Goal: Check status: Check status

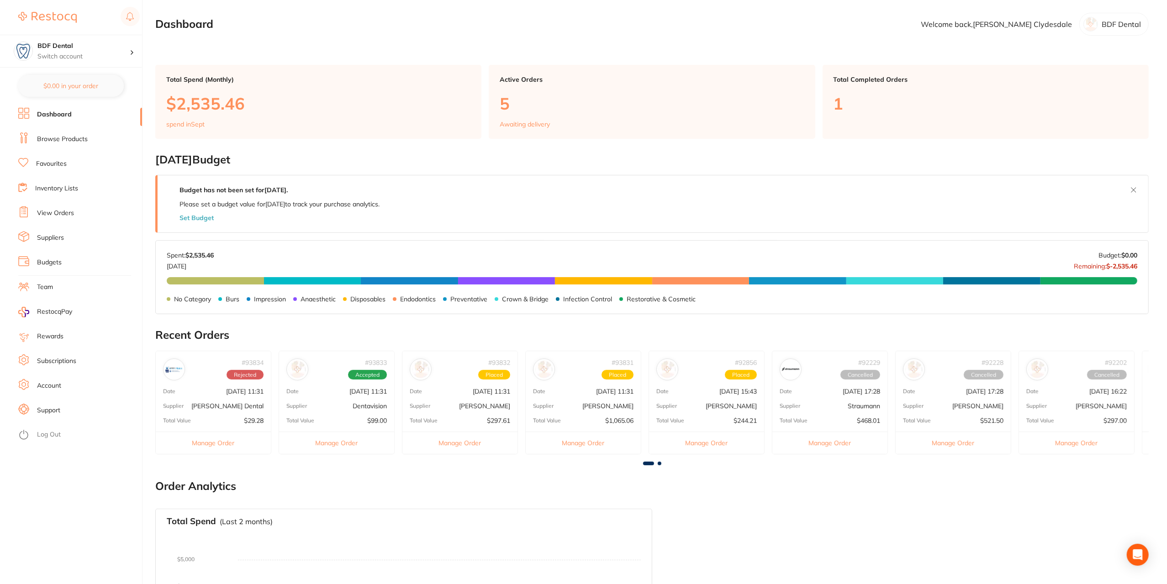
click at [492, 373] on span "Placed" at bounding box center [494, 375] width 32 height 10
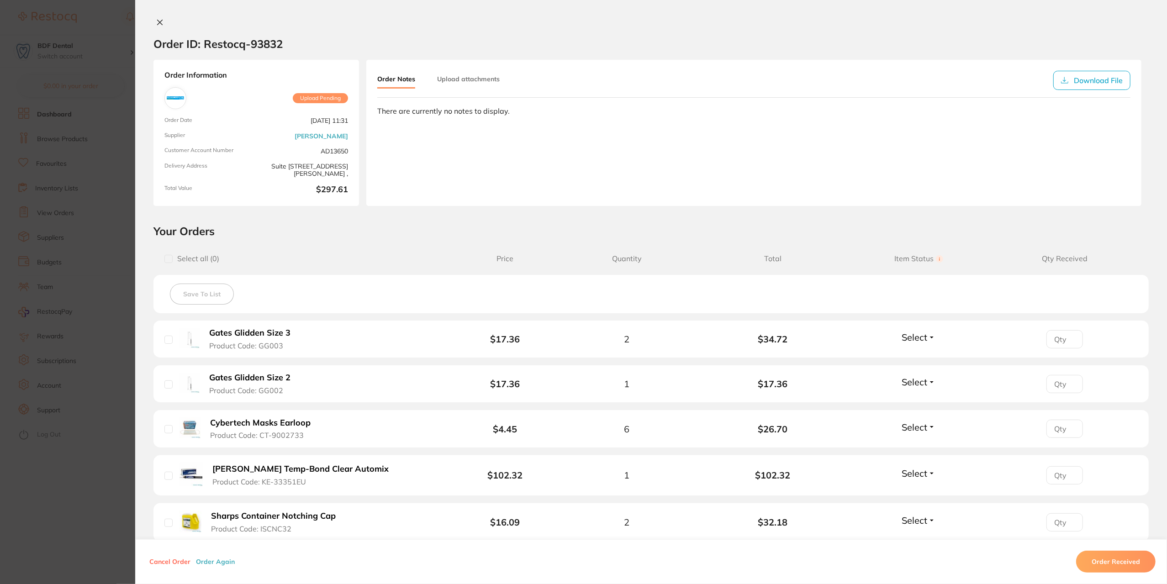
click at [112, 190] on section "Order ID: Restocq- 93832 Order Information Upload Pending Order Date [DATE] 11:…" at bounding box center [583, 292] width 1167 height 584
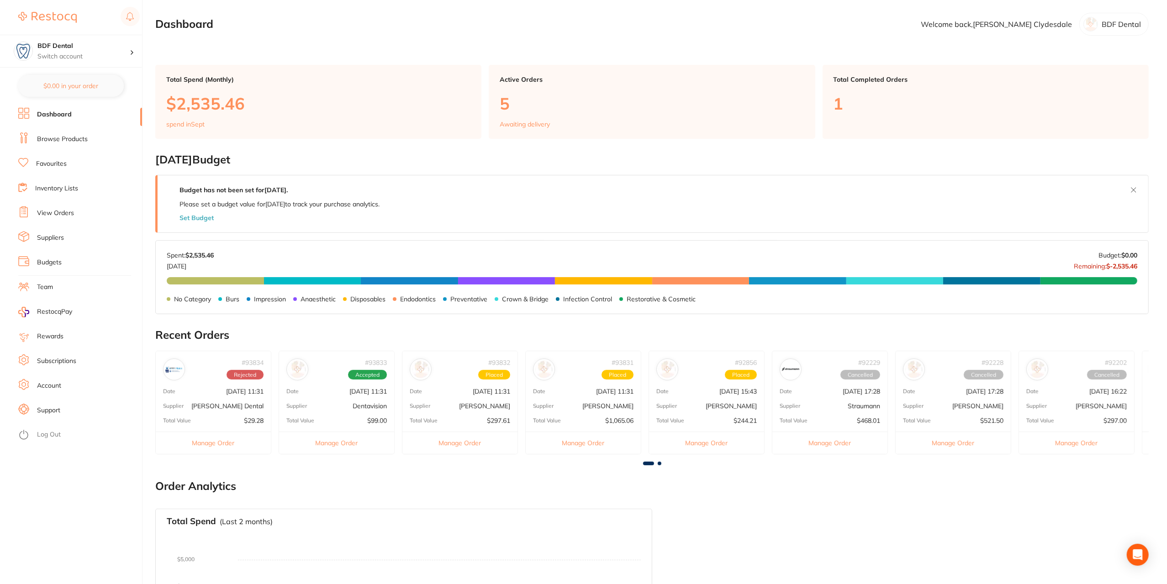
click at [377, 371] on span "Accepted" at bounding box center [367, 375] width 39 height 10
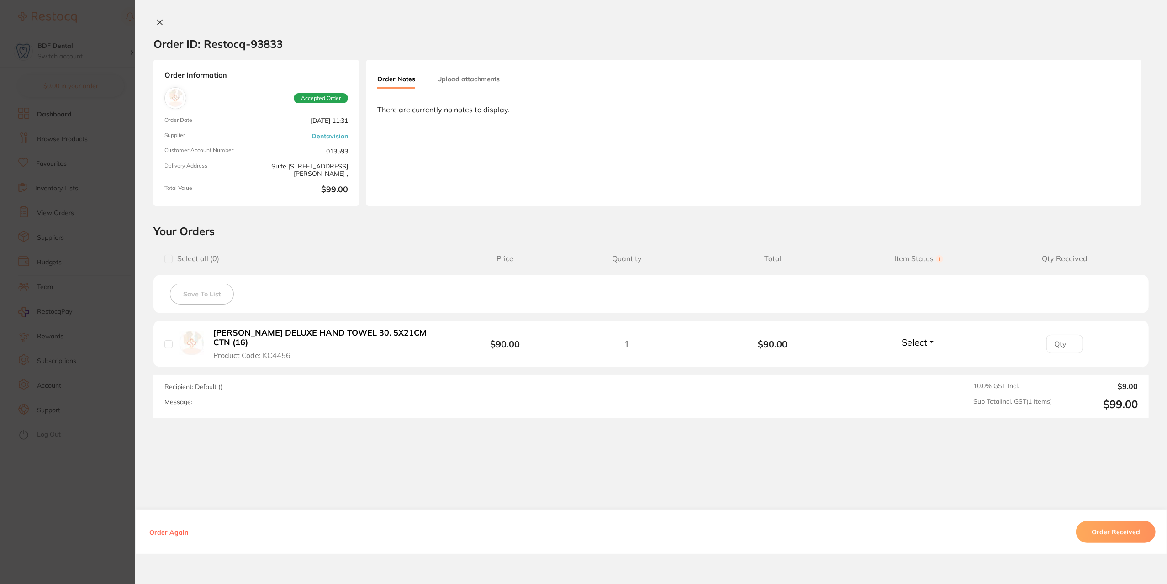
click at [117, 334] on section "Order ID: Restocq- 93833 Order Information Accepted Order Order Date [DATE] 11:…" at bounding box center [583, 292] width 1167 height 584
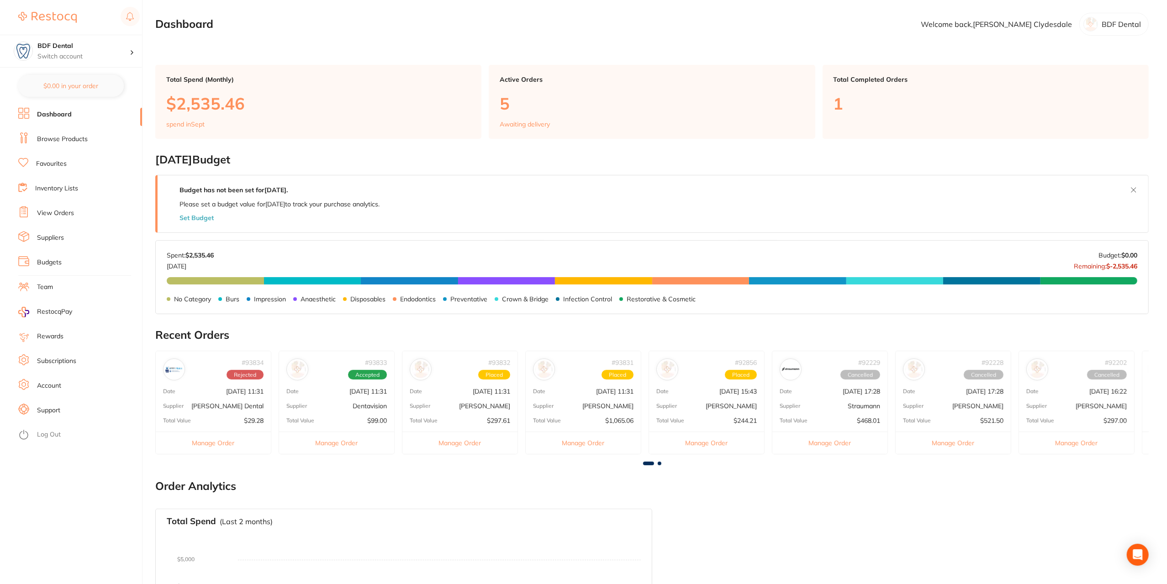
click at [490, 373] on span "Placed" at bounding box center [494, 375] width 32 height 10
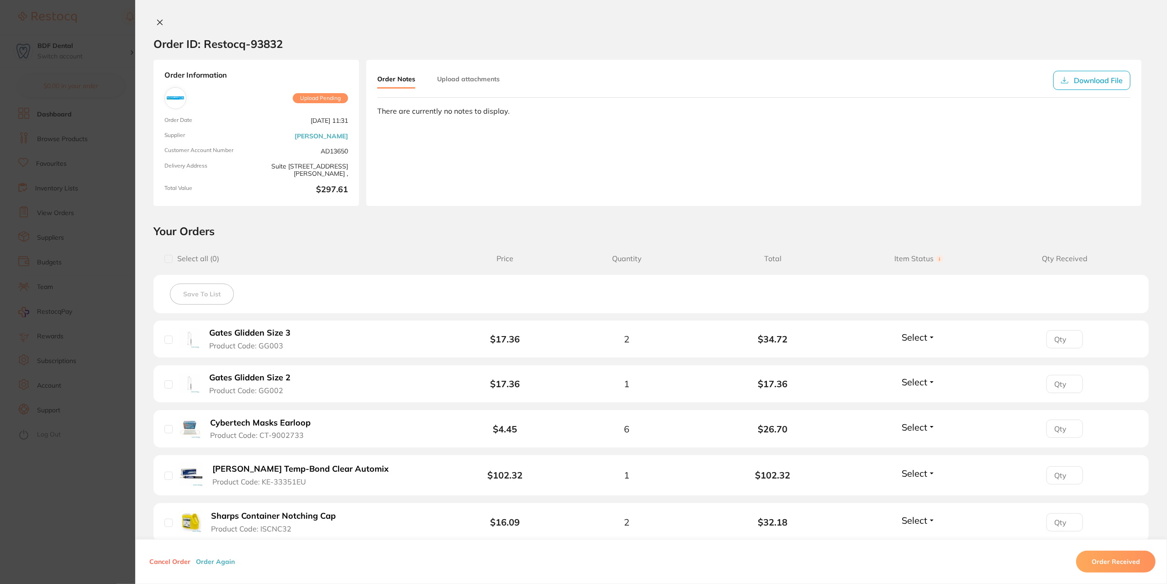
click at [123, 186] on section "Order ID: Restocq- 93832 Order Information Upload Pending Order Date [DATE] 11:…" at bounding box center [583, 292] width 1167 height 584
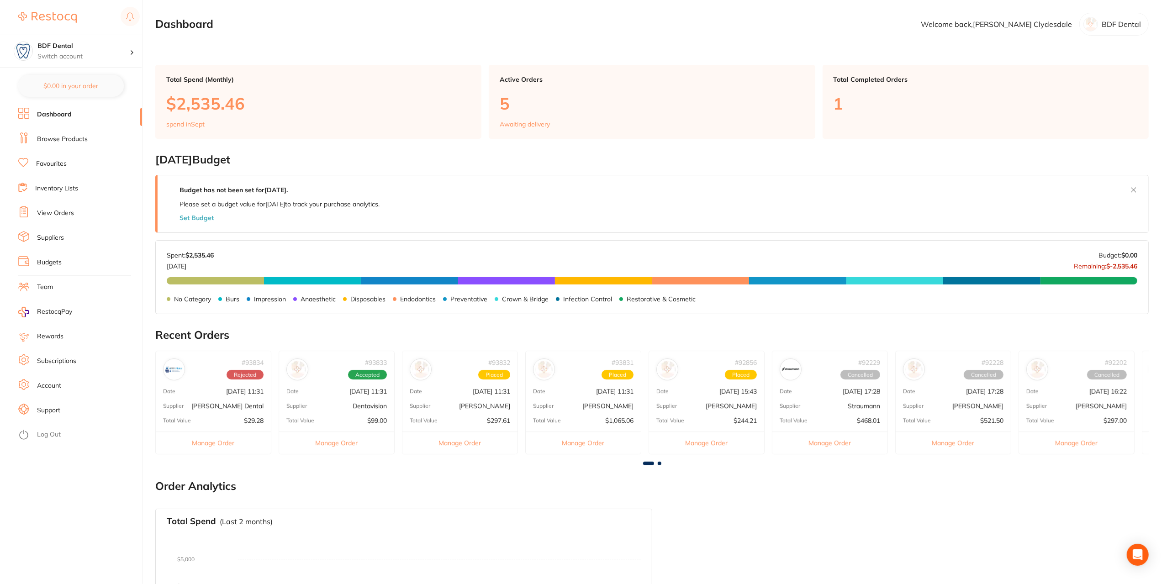
click at [371, 370] on span "Accepted" at bounding box center [367, 375] width 39 height 10
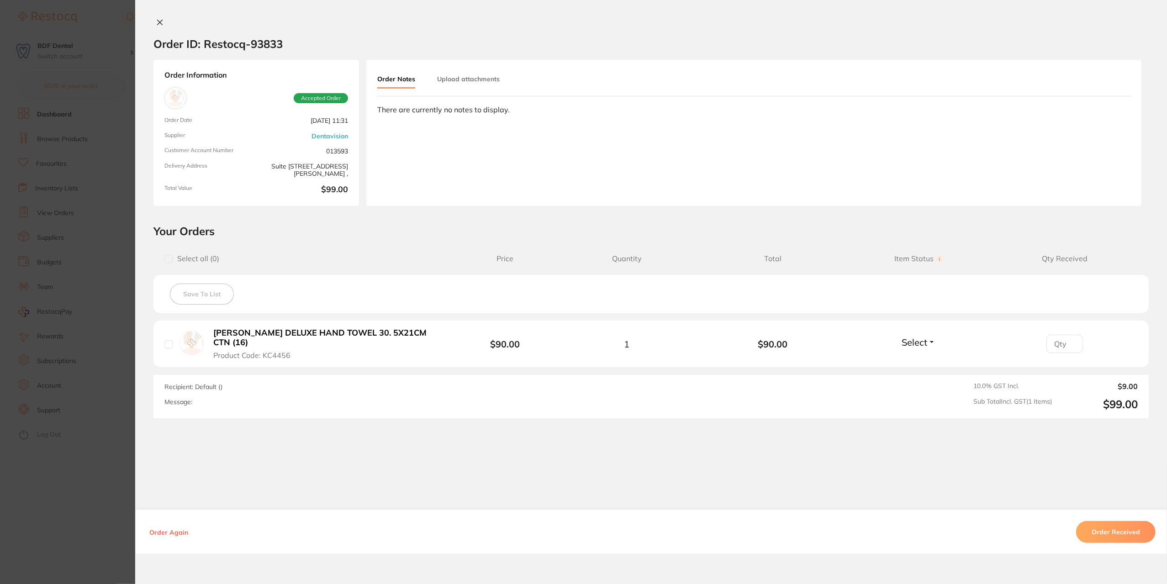
click at [115, 185] on section "Order ID: Restocq- 93833 Order Information Accepted Order Order Date [DATE] 11:…" at bounding box center [583, 292] width 1167 height 584
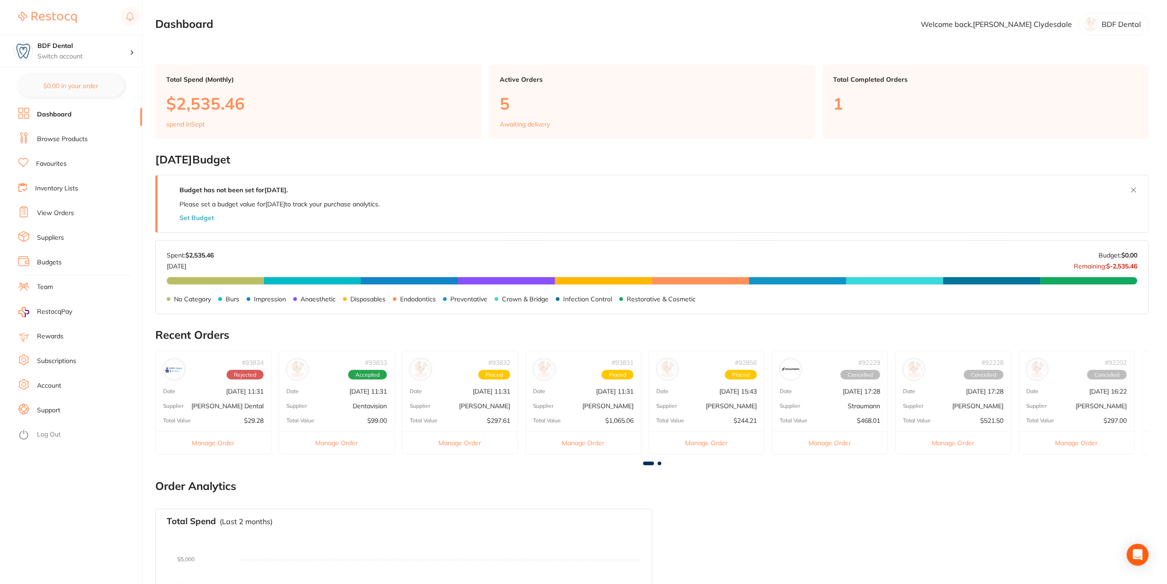
click at [493, 373] on span "Placed" at bounding box center [494, 375] width 32 height 10
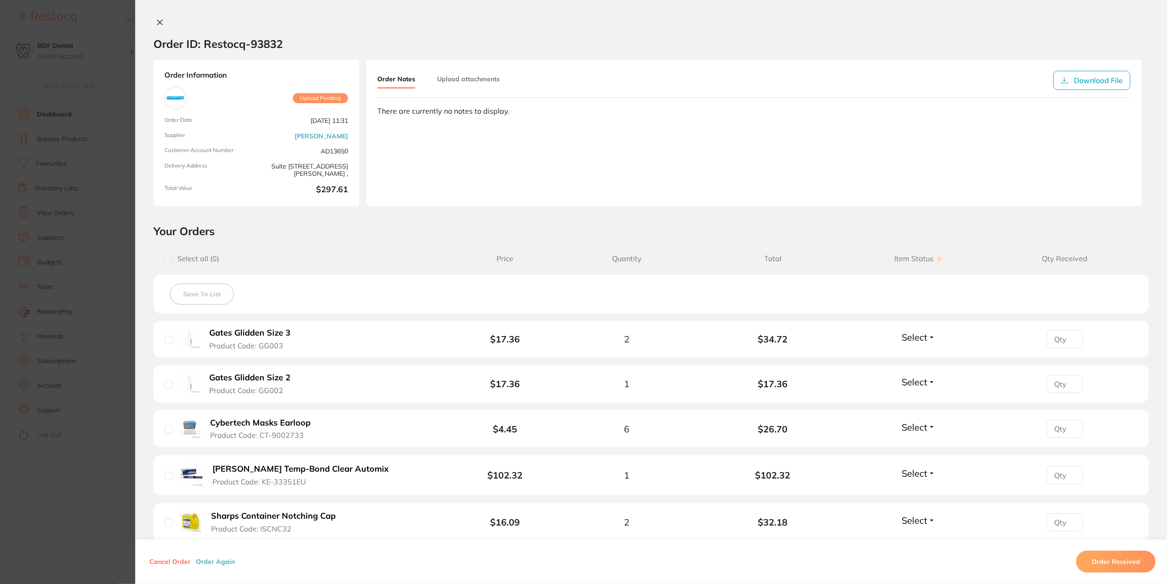
click at [110, 284] on section "Order ID: Restocq- 93832 Order Information Upload Pending Order Date [DATE] 11:…" at bounding box center [583, 292] width 1167 height 584
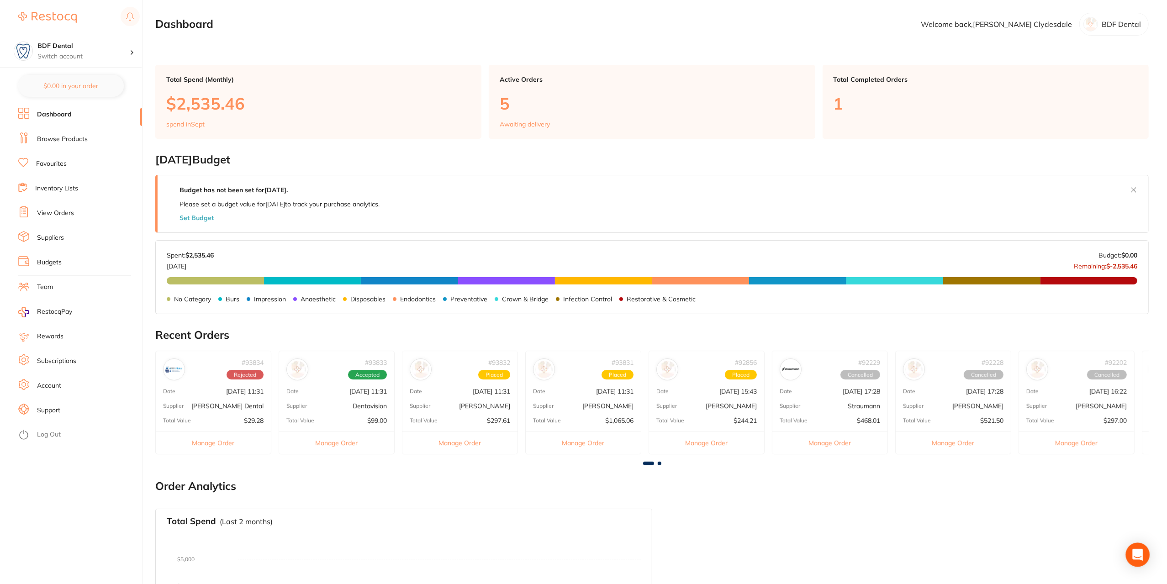
click at [1139, 551] on icon "Open Intercom Messenger" at bounding box center [1137, 555] width 11 height 12
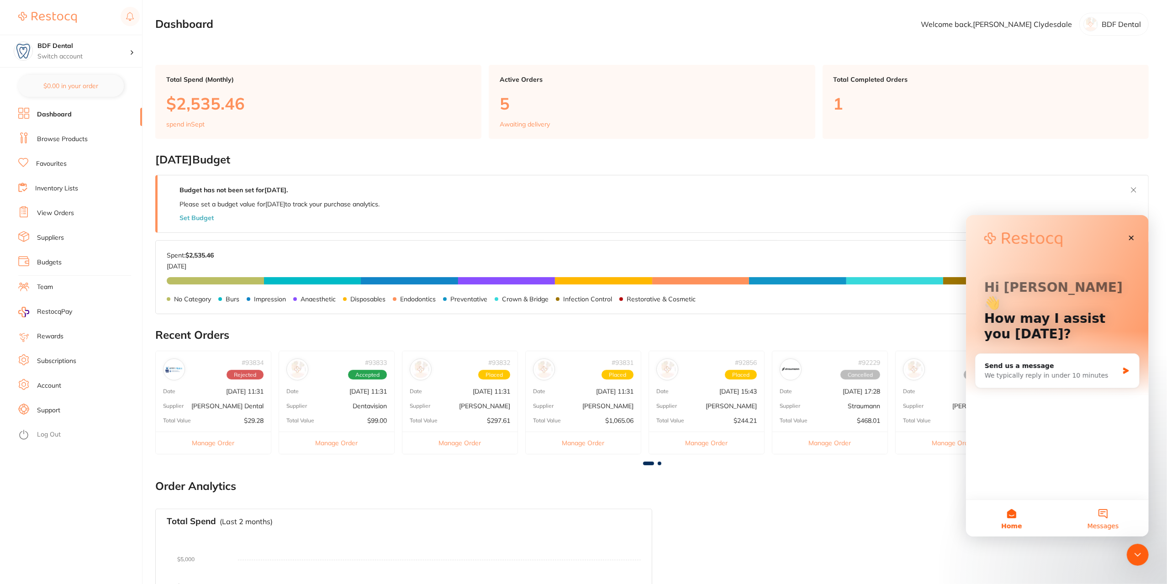
click at [1110, 519] on button "Messages" at bounding box center [1102, 518] width 91 height 37
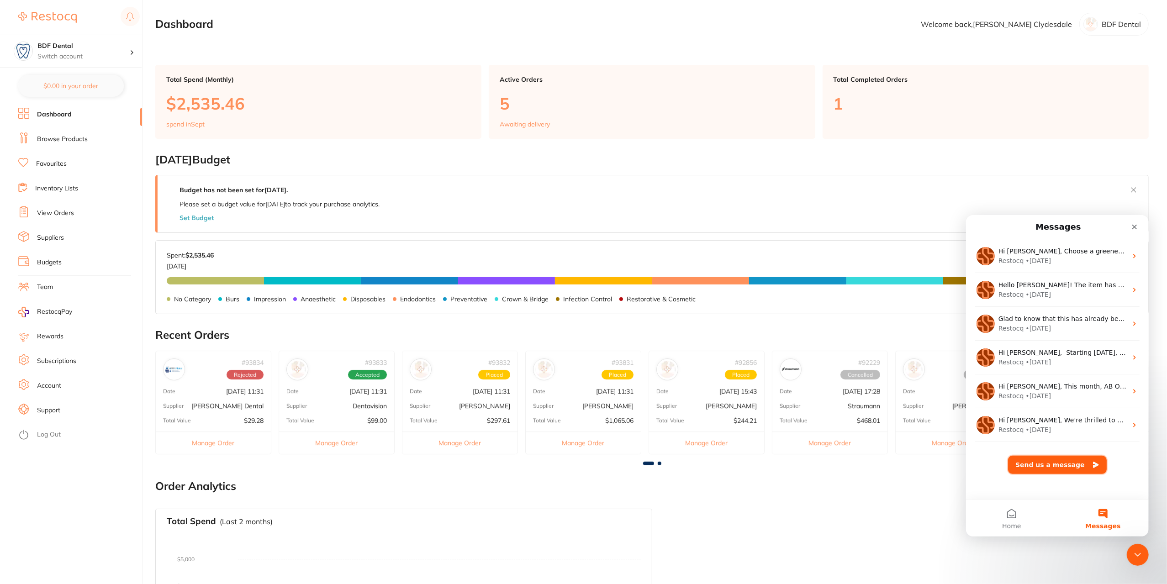
click at [1071, 464] on button "Send us a message" at bounding box center [1057, 464] width 99 height 18
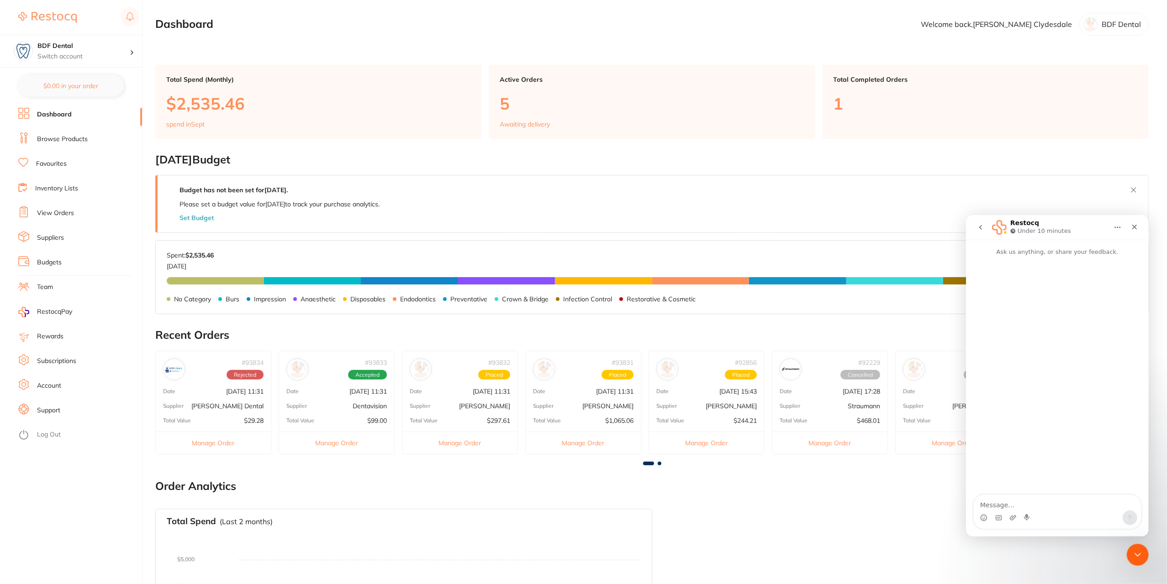
type textarea "M"
type textarea "Hi - with my Adam dental and Henry Shein orders I placed on the 16/9 - have the…"
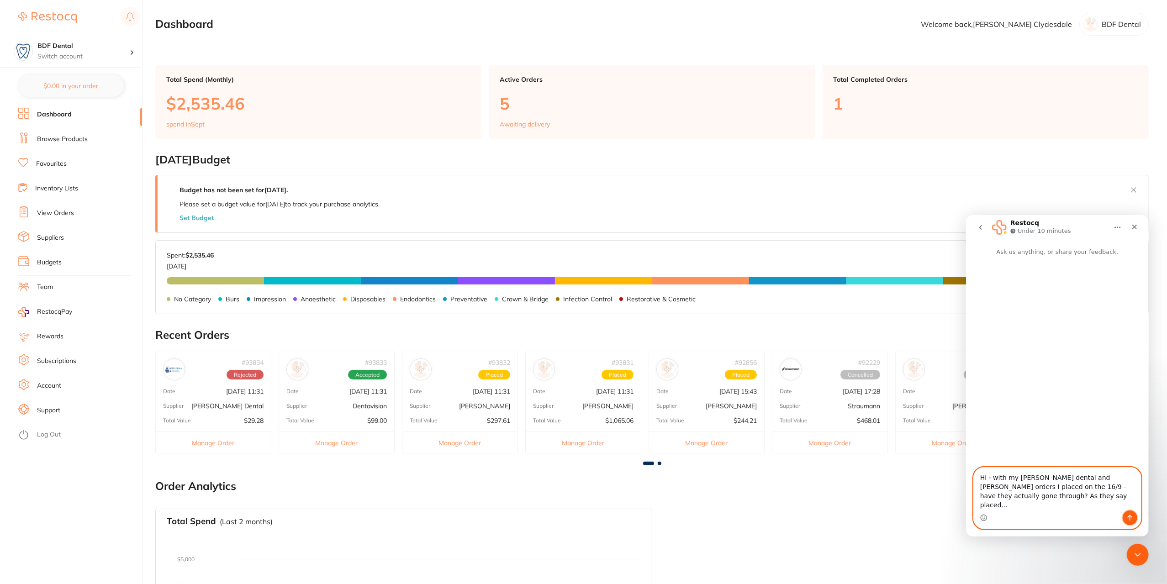
click at [1130, 517] on icon "Send a message…" at bounding box center [1129, 517] width 7 height 7
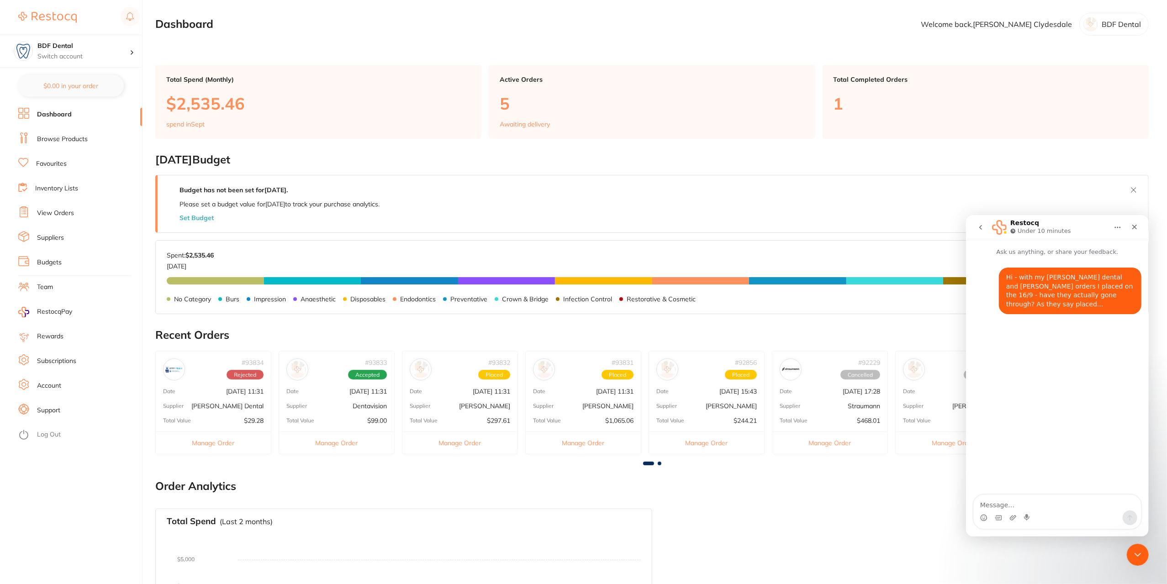
click at [64, 216] on link "View Orders" at bounding box center [55, 213] width 37 height 9
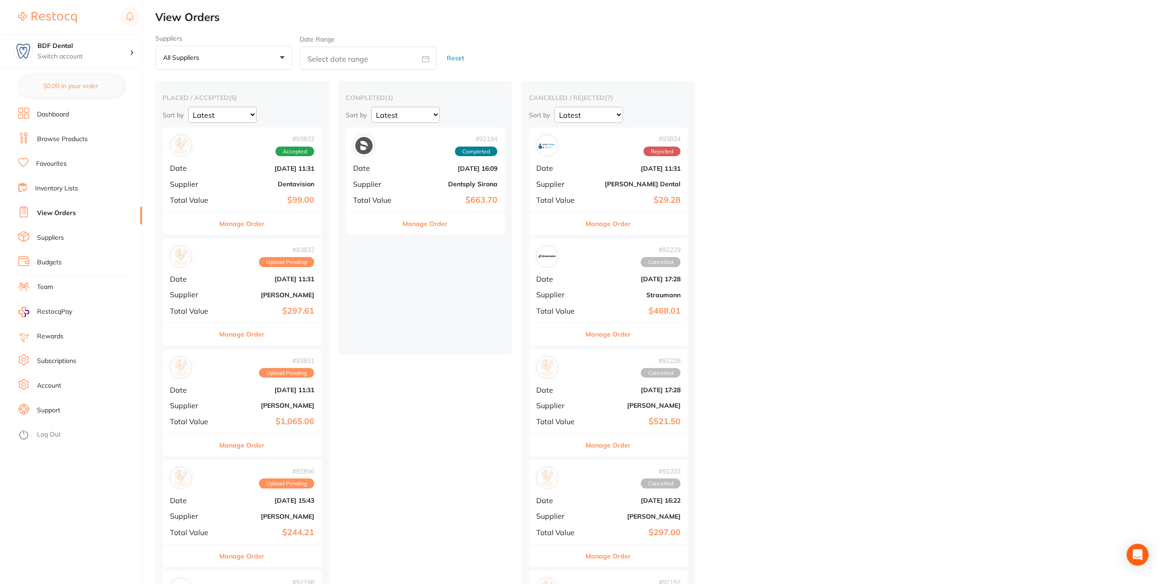
click at [304, 266] on span "Upload Pending" at bounding box center [286, 262] width 55 height 10
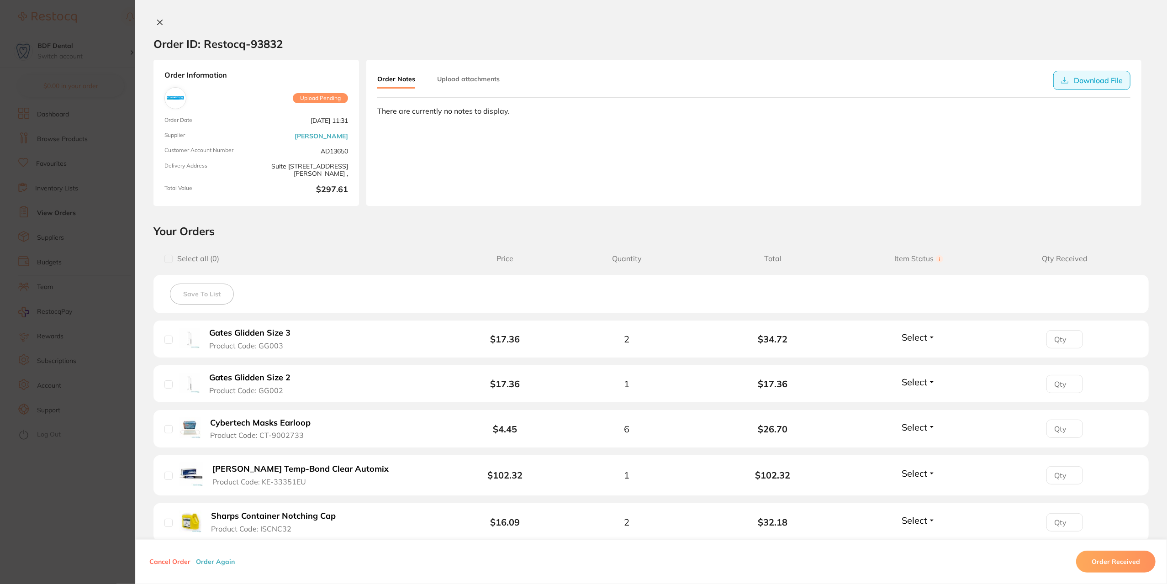
click at [1109, 76] on button "Download File" at bounding box center [1091, 80] width 77 height 19
click at [1060, 26] on div at bounding box center [651, 23] width 1032 height 10
click at [105, 159] on section "Order ID: Restocq- 93832 Order Information Upload Pending Order Date [DATE] 11:…" at bounding box center [583, 292] width 1167 height 584
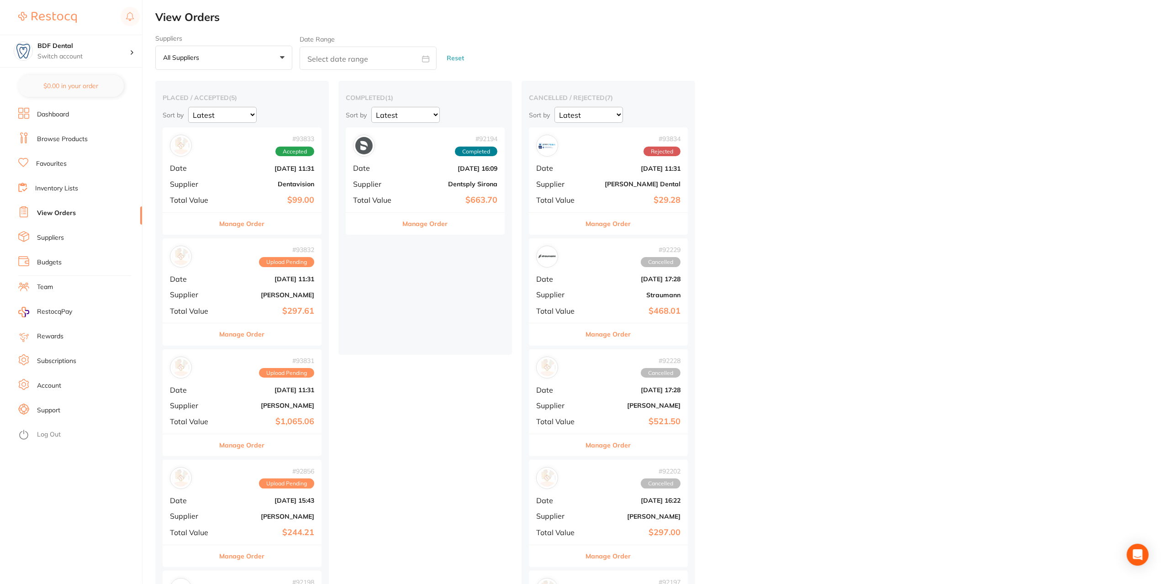
click at [295, 376] on span "Upload Pending" at bounding box center [286, 373] width 55 height 10
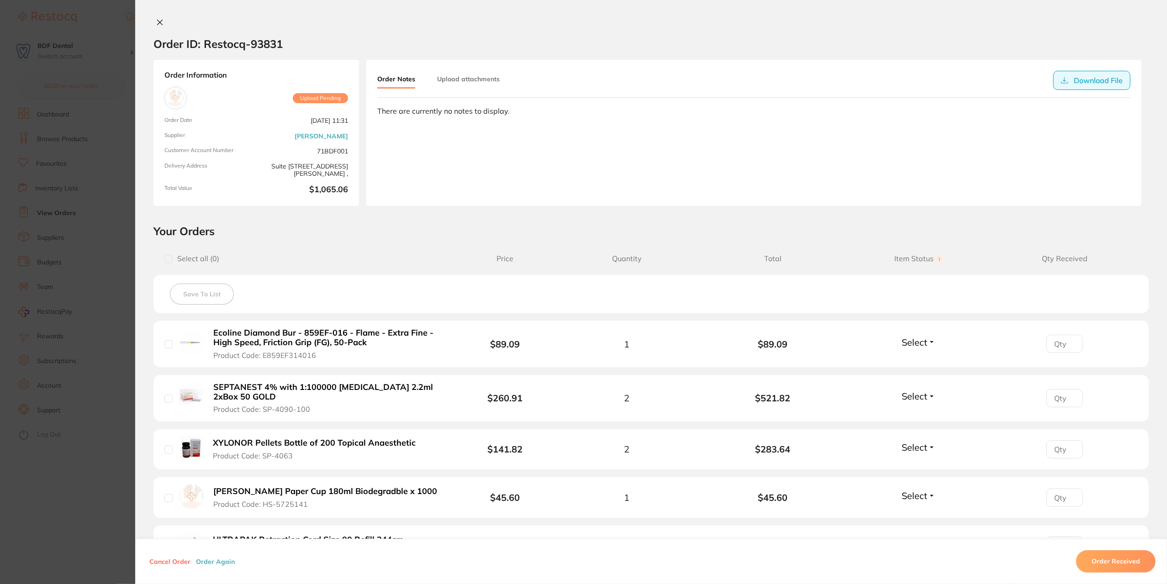
click at [1086, 81] on button "Download File" at bounding box center [1091, 80] width 77 height 19
click at [900, 4] on div "Order ID: Restocq- 93831 Order Information Upload Pending Order Date Sept 16 20…" at bounding box center [651, 292] width 1032 height 584
click at [109, 242] on section "Order ID: Restocq- 93831 Order Information Upload Pending Order Date Sept 16 20…" at bounding box center [583, 292] width 1167 height 584
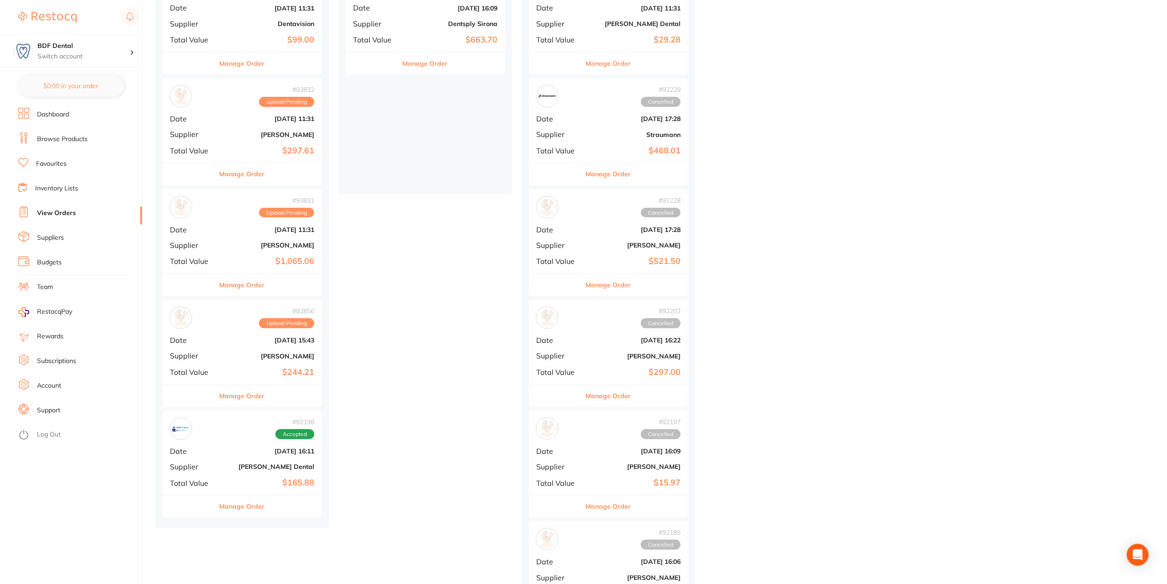
scroll to position [7, 0]
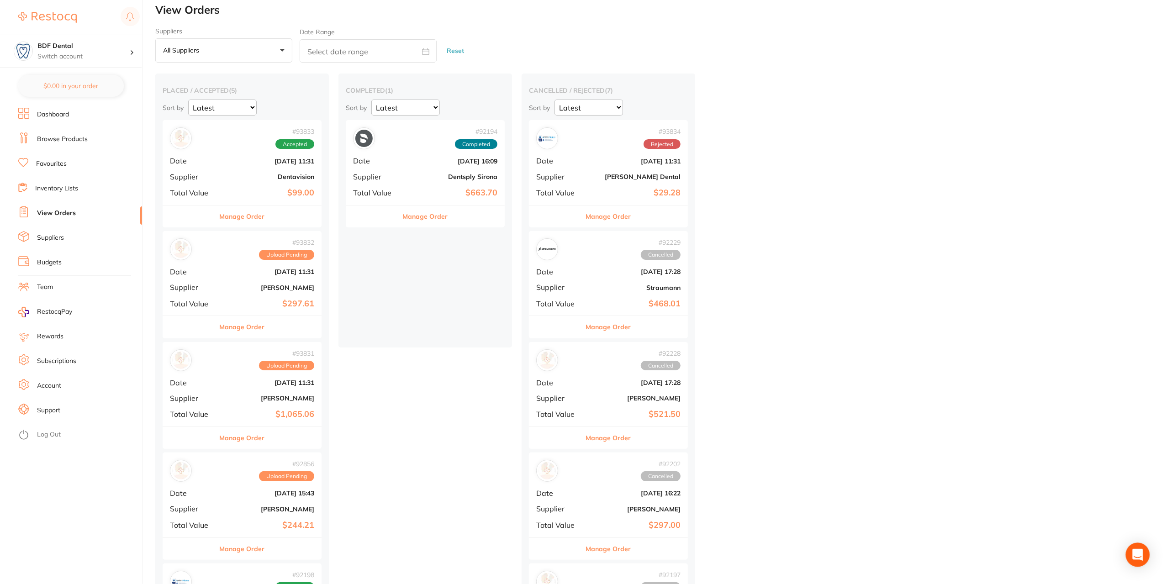
click at [1134, 553] on icon "Open Intercom Messenger" at bounding box center [1138, 555] width 12 height 12
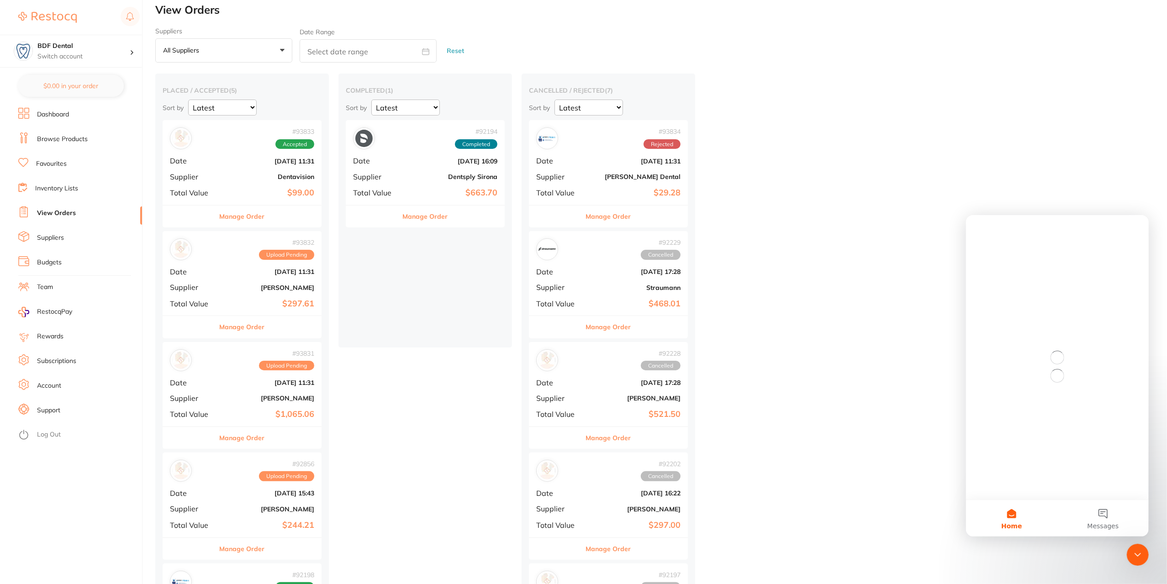
scroll to position [0, 0]
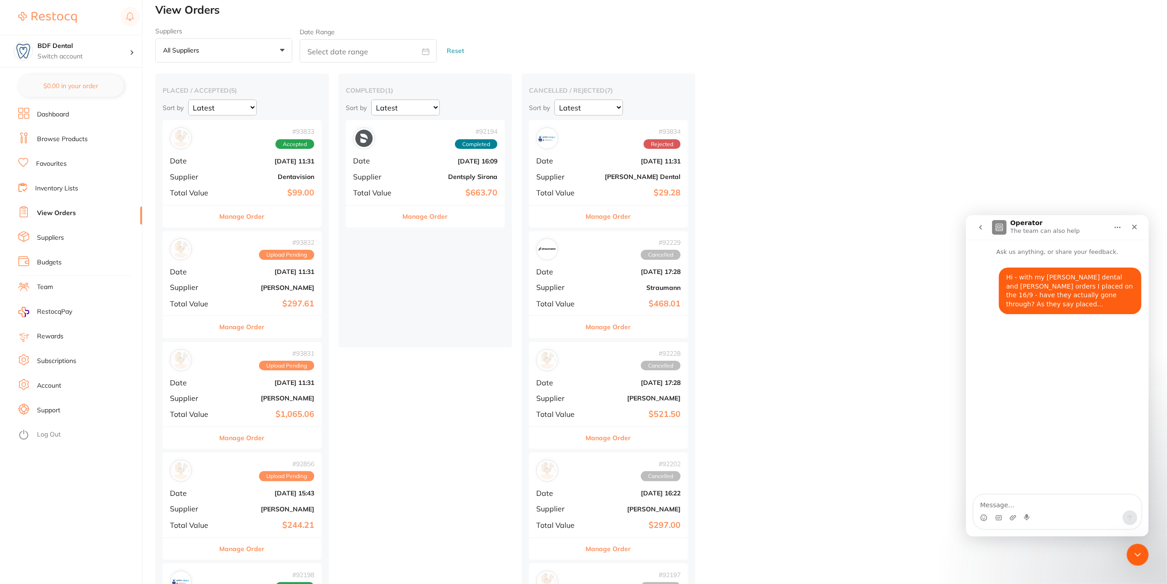
click at [228, 371] on div "# 93831 Upload Pending Date Sept 16 2025, 11:31 Supplier Henry Schein Halas Tot…" at bounding box center [242, 384] width 159 height 85
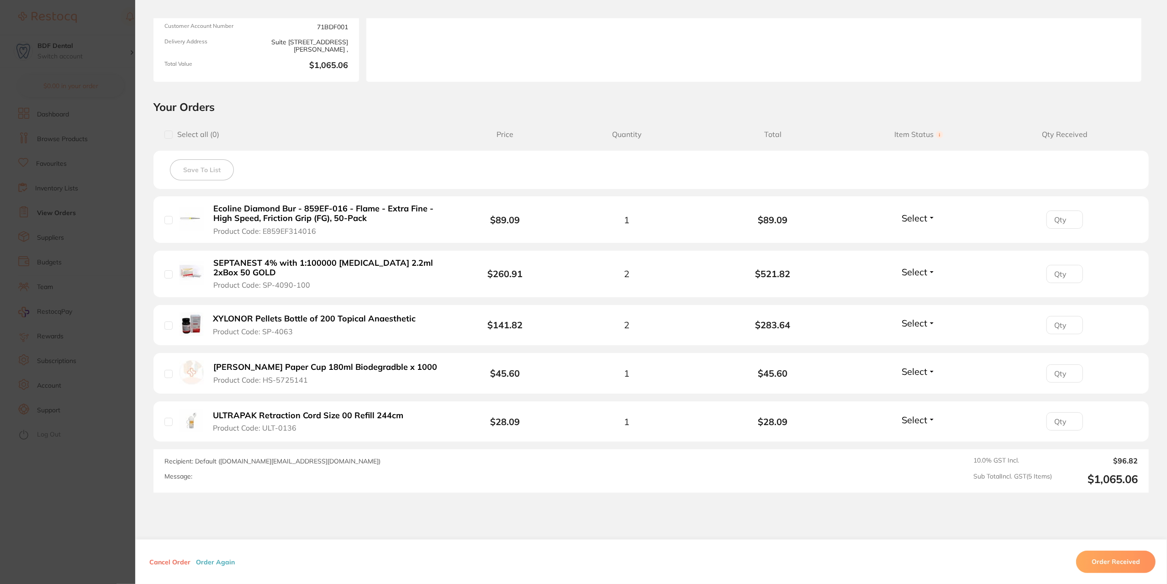
scroll to position [168, 0]
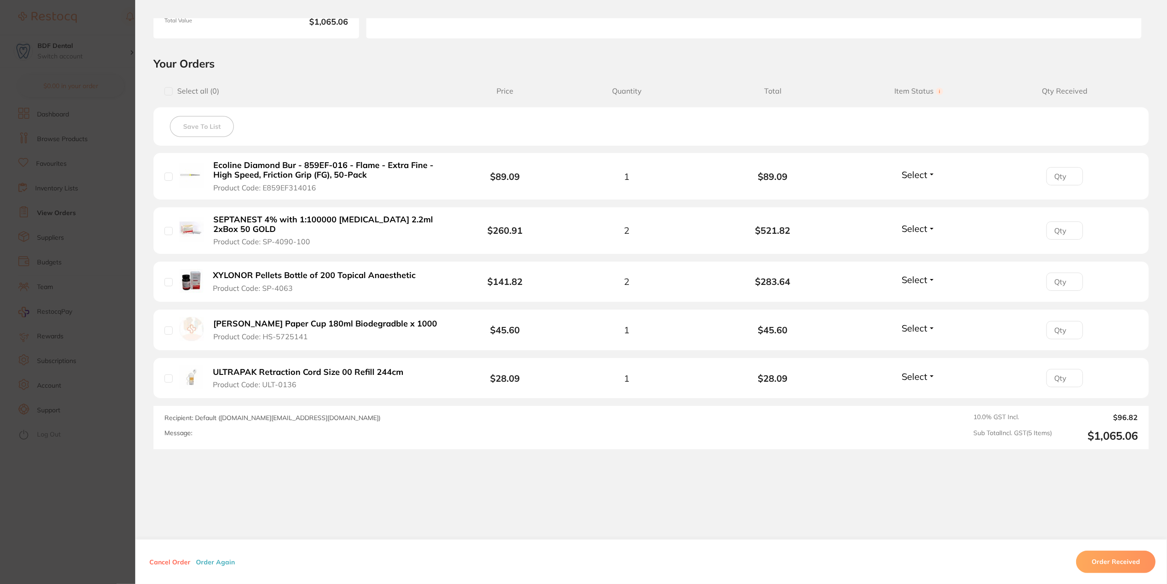
click at [102, 325] on section "Order ID: Restocq- 93831 Order Information Upload Pending Order Date Sept 16 20…" at bounding box center [583, 292] width 1167 height 584
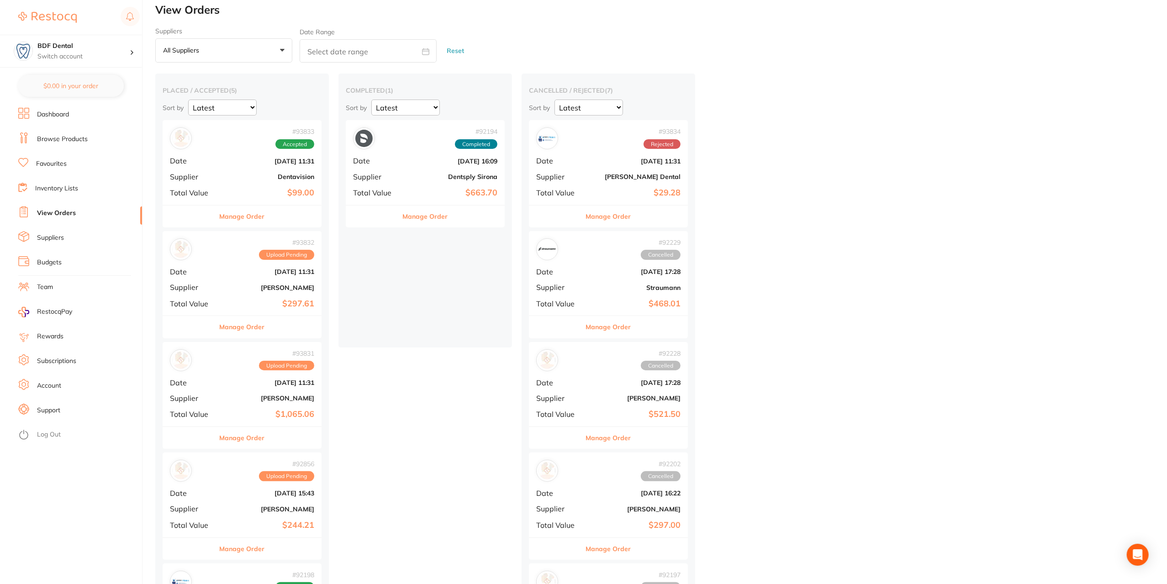
click at [72, 114] on li "Dashboard" at bounding box center [80, 115] width 124 height 14
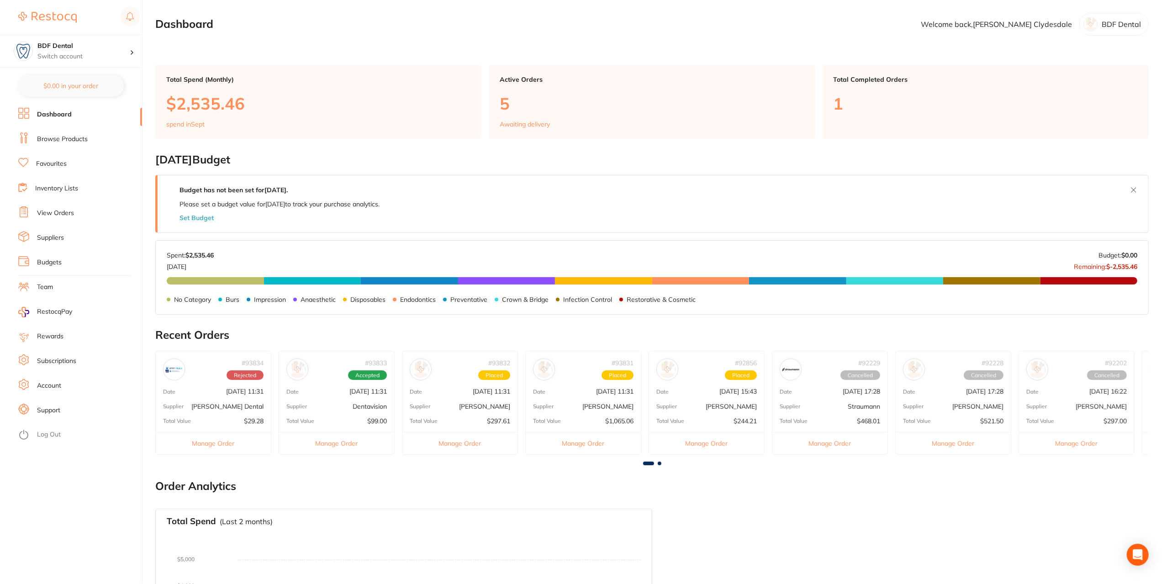
click at [467, 444] on button "Manage Order" at bounding box center [459, 443] width 115 height 22
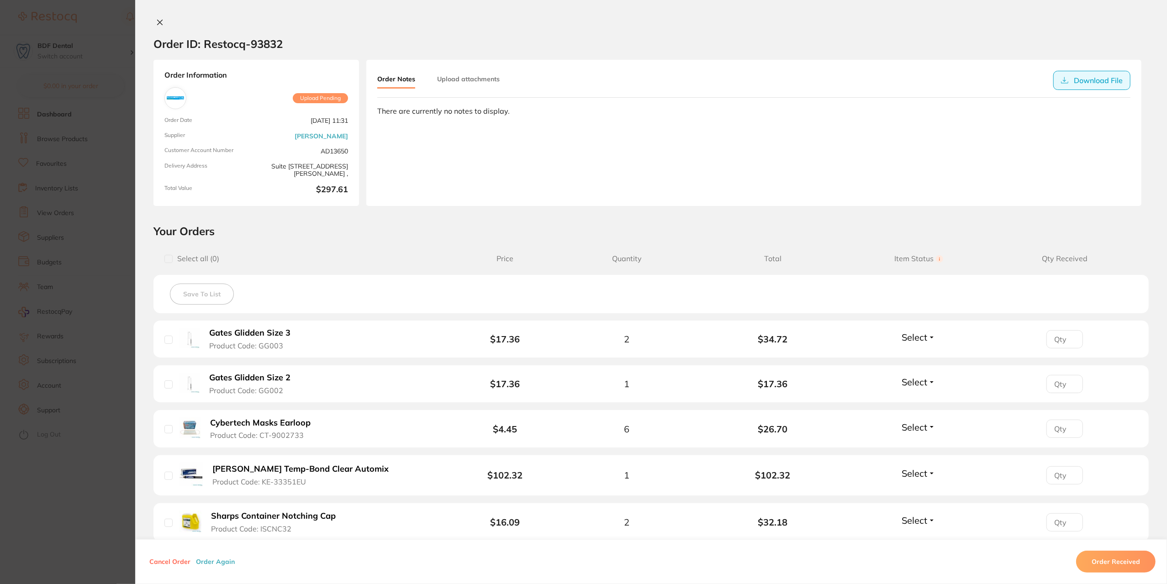
click at [1078, 82] on button "Download File" at bounding box center [1091, 80] width 77 height 19
click at [1079, 74] on button "Download File" at bounding box center [1091, 80] width 77 height 19
click at [112, 104] on section "Order ID: Restocq- 93832 Order Information Upload Pending Order Date [DATE] 11:…" at bounding box center [583, 292] width 1167 height 584
